Goal: Task Accomplishment & Management: Manage account settings

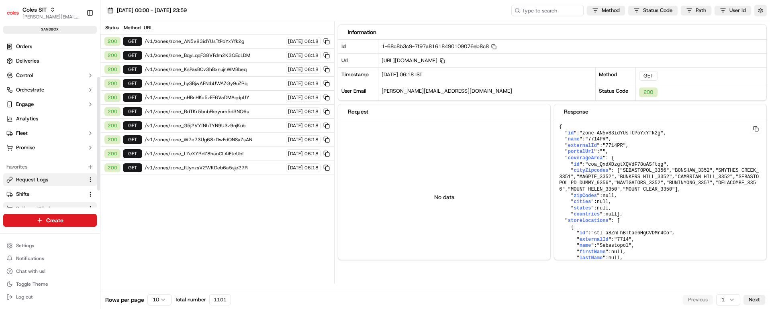
scroll to position [60, 0]
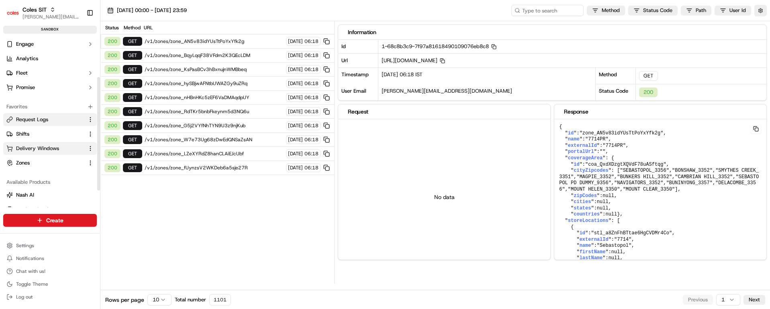
click at [41, 146] on span "Delivery Windows" at bounding box center [37, 148] width 43 height 7
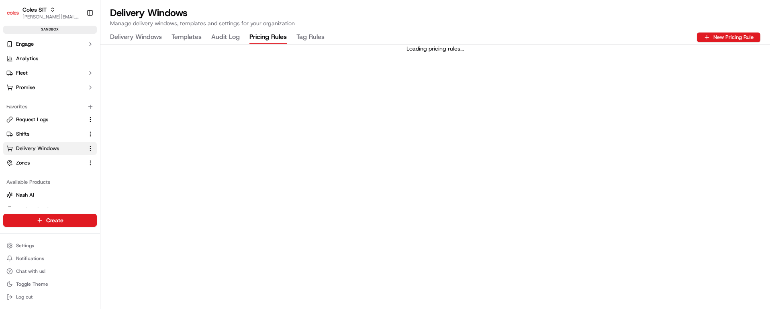
click at [262, 38] on Rules "Pricing Rules" at bounding box center [268, 38] width 37 height 14
click at [308, 36] on Rules "Tag Rules" at bounding box center [311, 38] width 28 height 14
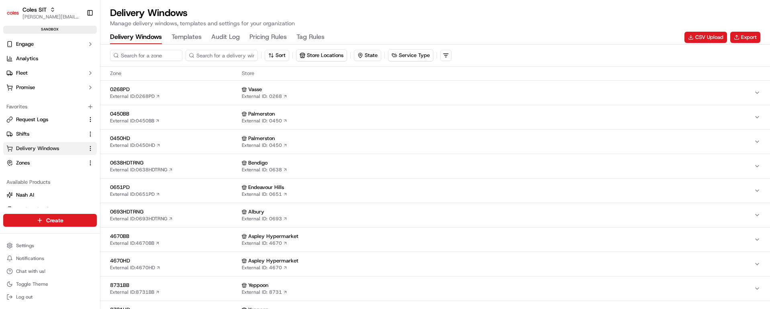
click at [123, 37] on Windows "Delivery Windows" at bounding box center [136, 38] width 52 height 14
click at [158, 54] on input at bounding box center [158, 55] width 96 height 11
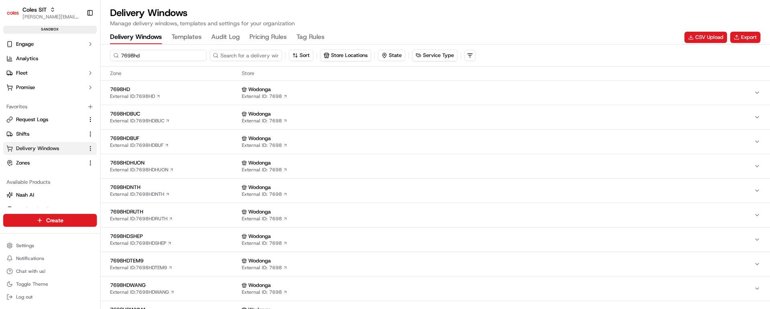
type input "7698hd"
click at [169, 88] on span "7698HD" at bounding box center [174, 89] width 129 height 7
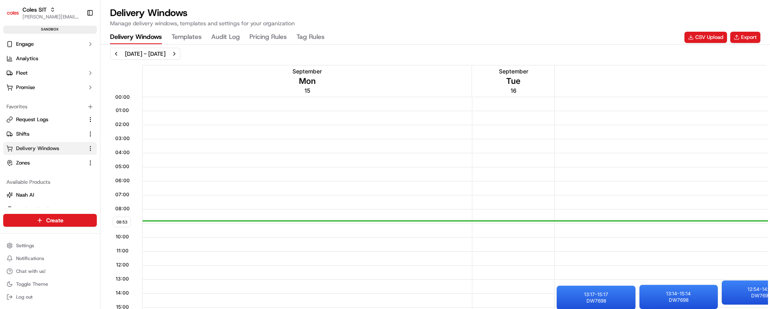
scroll to position [0, 0]
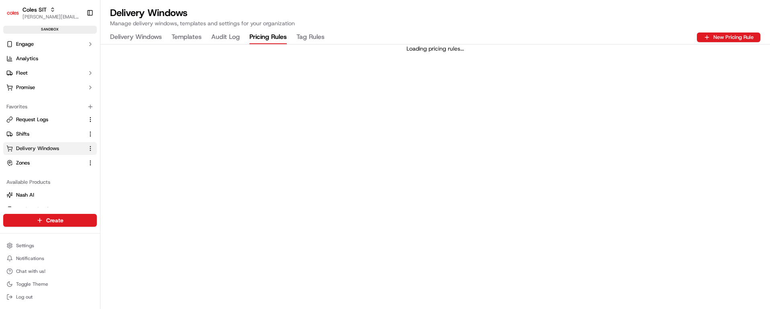
click at [264, 35] on Rules "Pricing Rules" at bounding box center [268, 38] width 37 height 14
click at [311, 36] on Rules "Tag Rules" at bounding box center [311, 38] width 28 height 14
click at [227, 35] on Log "Audit Log" at bounding box center [225, 38] width 29 height 14
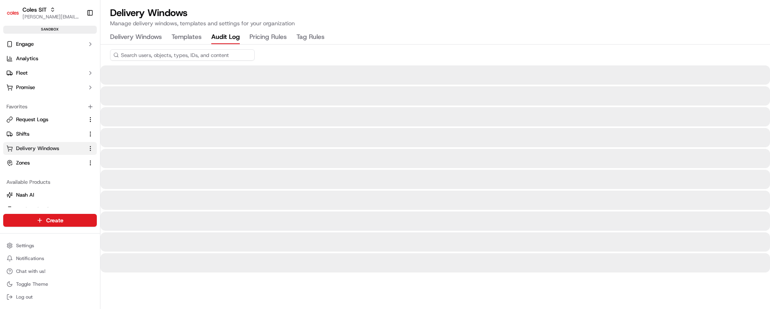
click at [144, 38] on Windows "Delivery Windows" at bounding box center [136, 38] width 52 height 14
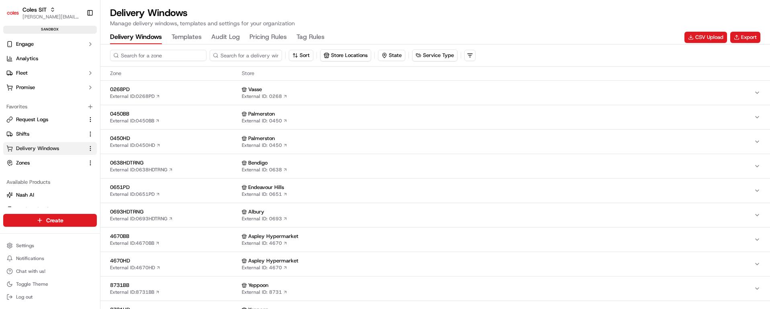
click at [157, 55] on input at bounding box center [158, 55] width 96 height 11
type input "7698hd"
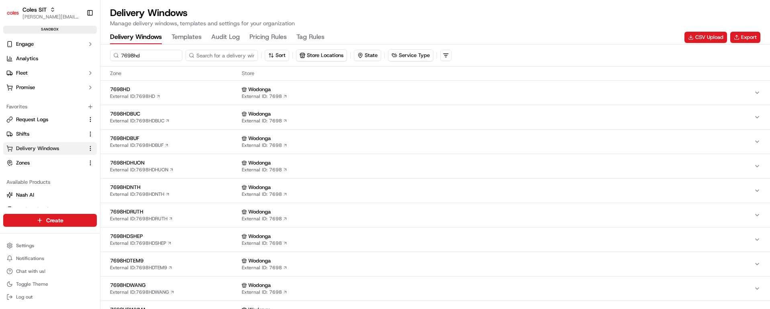
click at [186, 93] on div "7698HD External ID: 7698HD" at bounding box center [174, 93] width 129 height 14
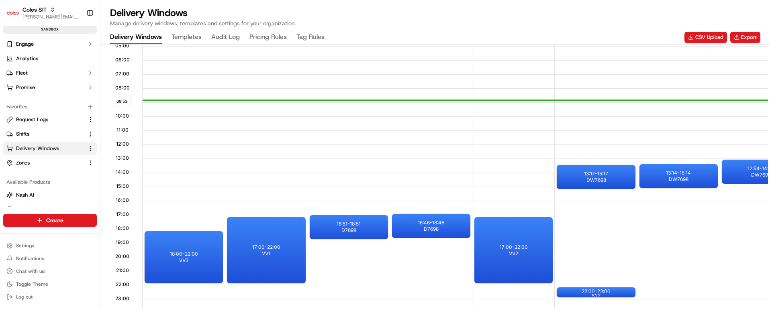
scroll to position [301, 0]
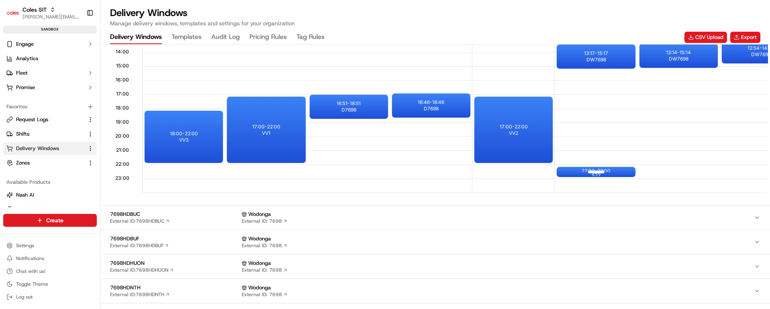
click at [590, 171] on div at bounding box center [596, 172] width 32 height 10
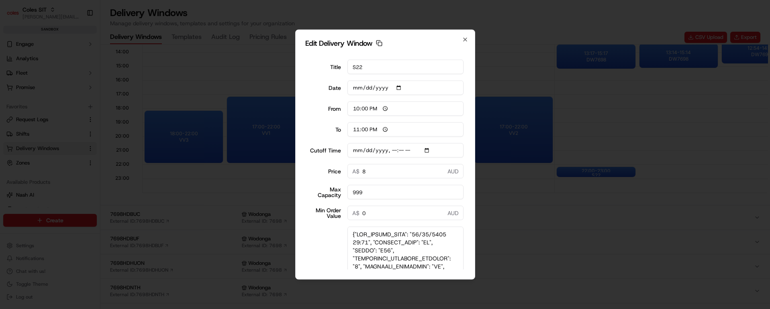
drag, startPoint x: 453, startPoint y: 248, endPoint x: 460, endPoint y: 301, distance: 53.1
click at [460, 309] on html "Coles SIT [PERSON_NAME][EMAIL_ADDRESS][PERSON_NAME][PERSON_NAME][DOMAIN_NAME] T…" at bounding box center [385, 154] width 770 height 309
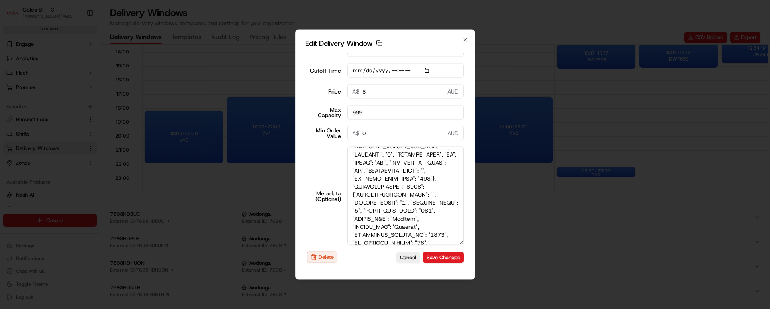
scroll to position [2315, 0]
type input "[DATE]T15:10"
click at [465, 38] on icon "button" at bounding box center [465, 40] width 6 height 6
type input "[DATE]"
type input "08:54"
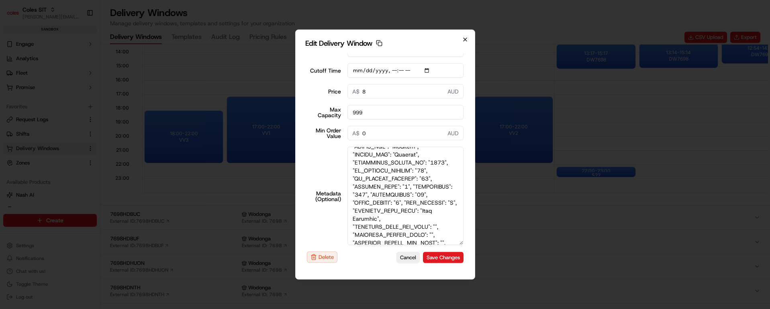
type input "09:54"
type input "[DATE]T15:10"
type input "0"
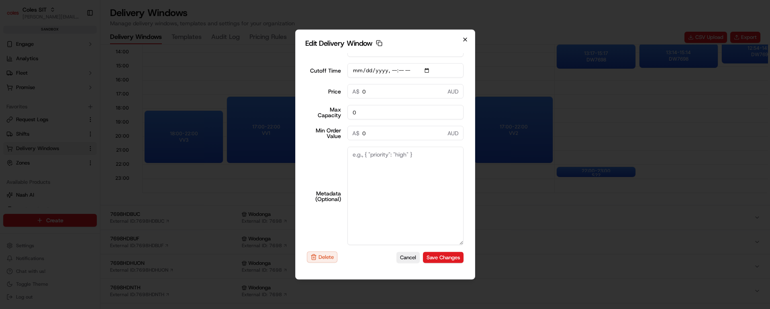
scroll to position [0, 0]
